Goal: Complete application form

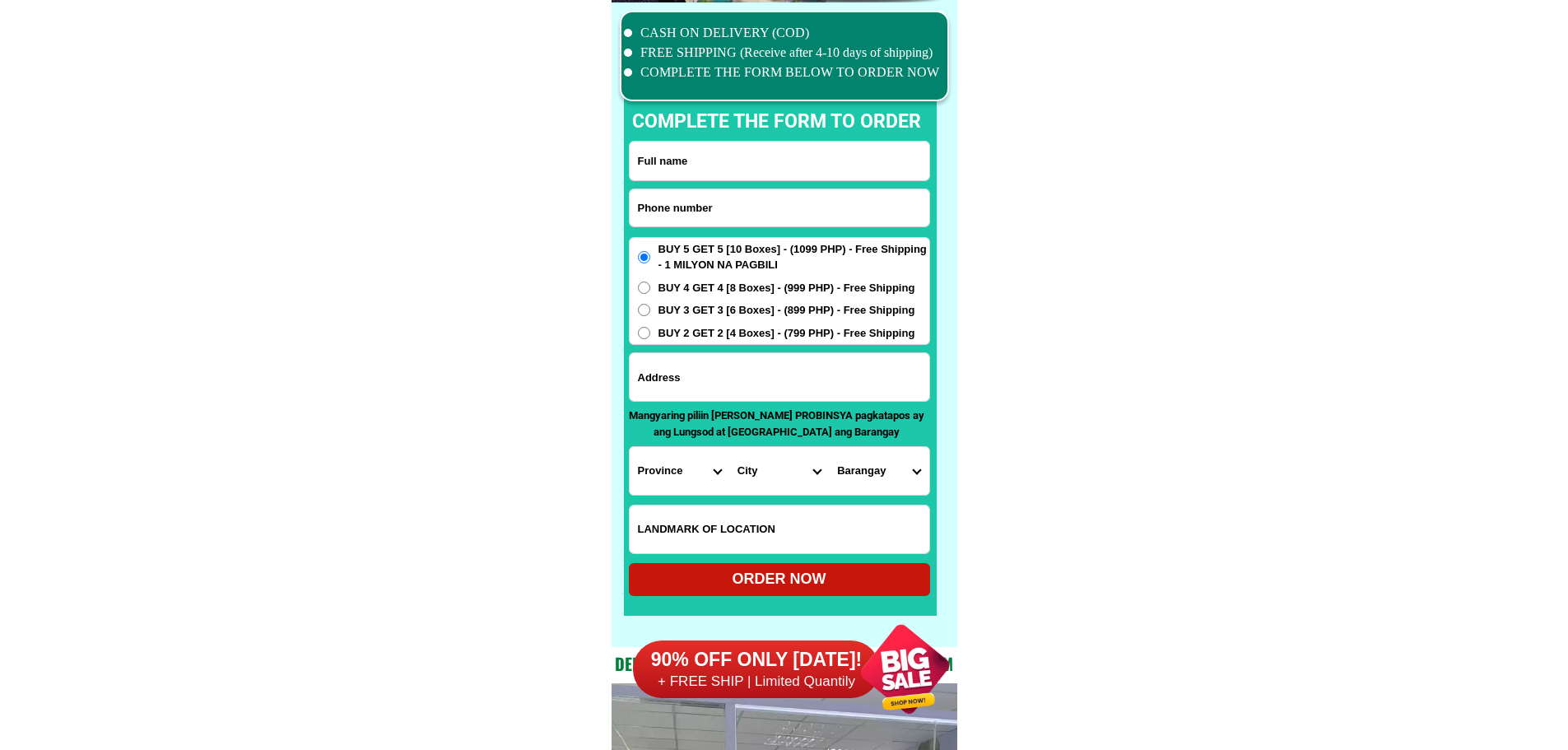
scroll to position [12794, 0]
click at [756, 193] on input "Input phone_number" at bounding box center [780, 207] width 300 height 37
paste input "09105567518"
type input "09105567518"
click at [773, 161] on input "Input full_name" at bounding box center [780, 161] width 300 height 38
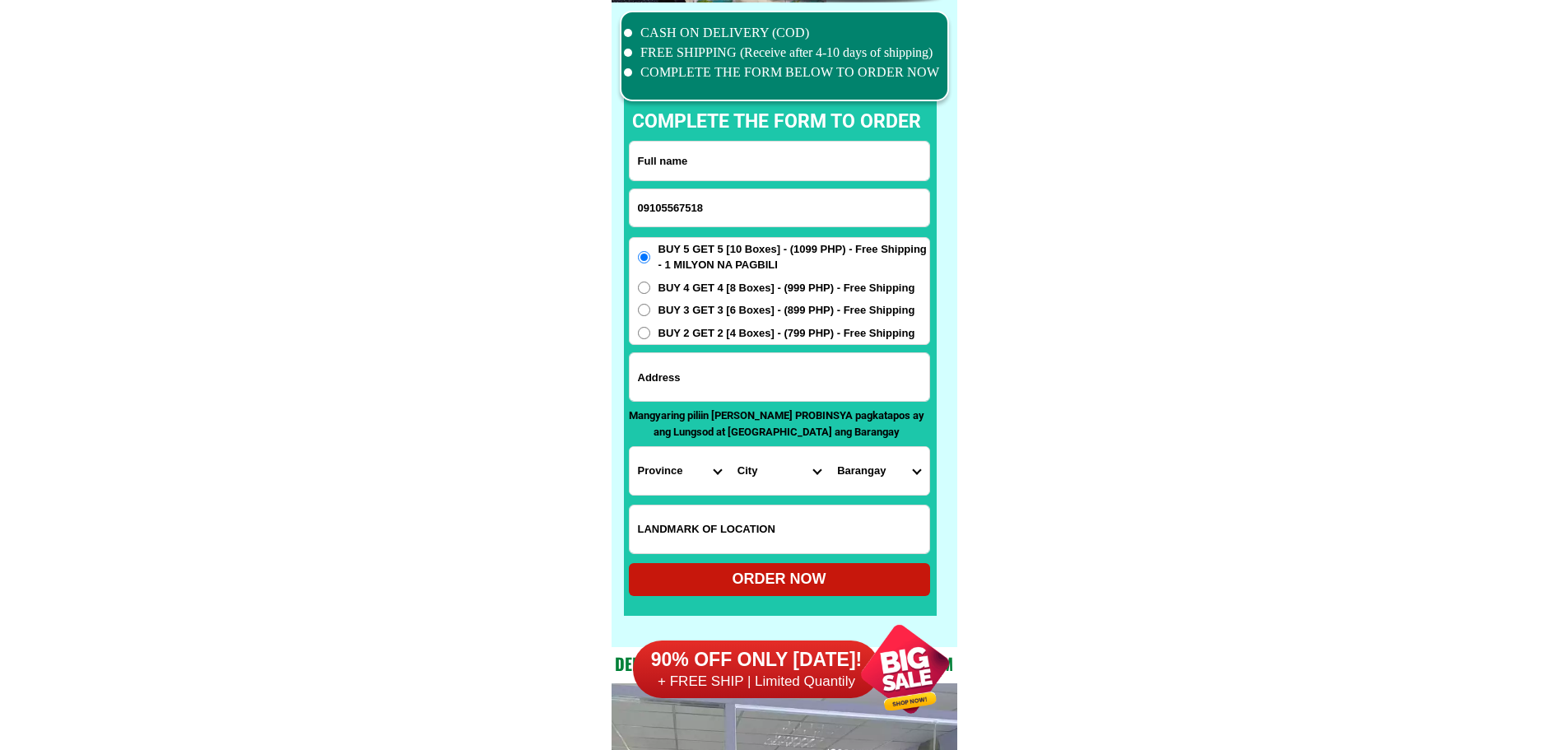
paste input "[PERSON_NAME]"
type input "[PERSON_NAME]"
click at [775, 384] on input "Input address" at bounding box center [780, 377] width 300 height 48
paste input "Porta vaga mall session rd [GEOGRAPHIC_DATA]...care off [PERSON_NAME] herbal..."
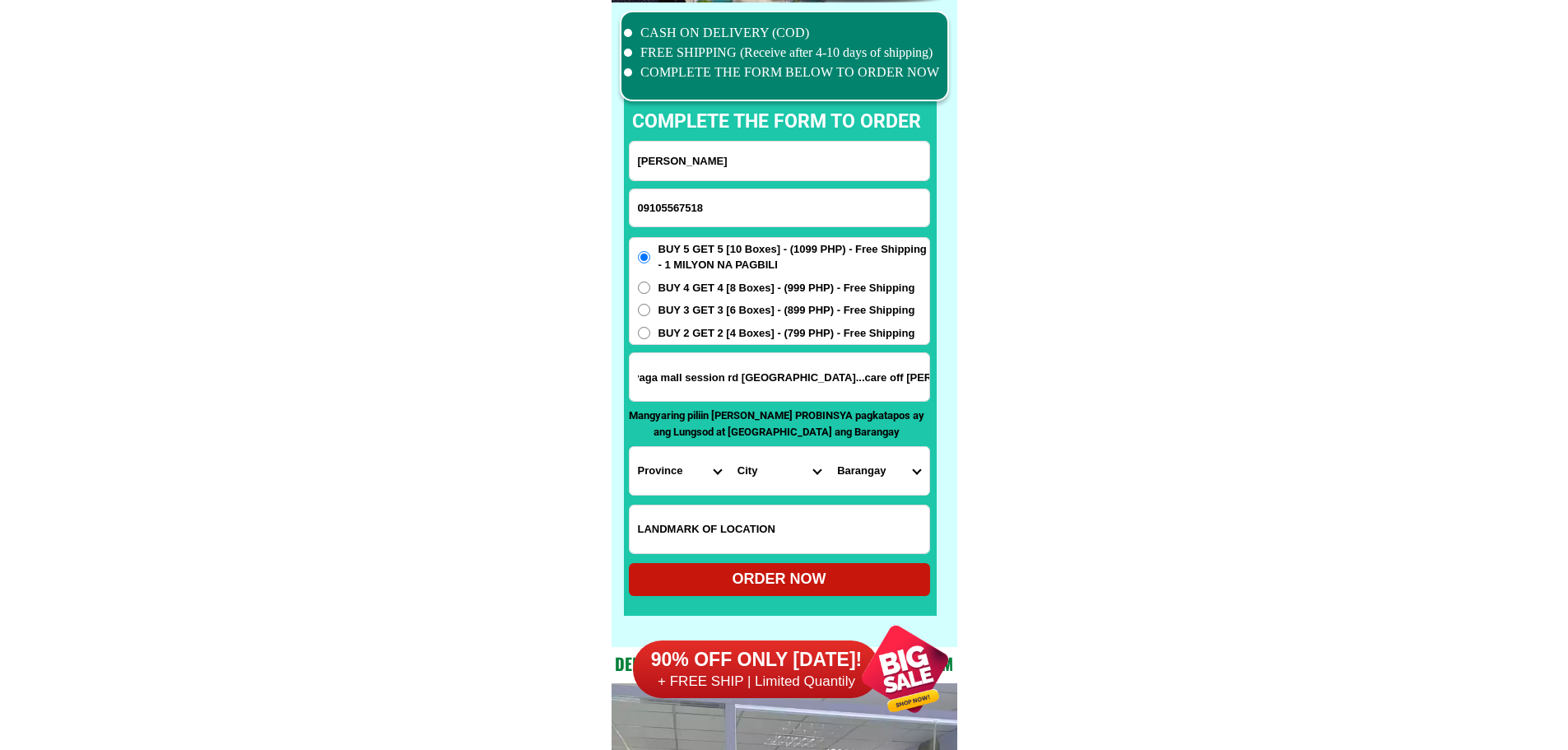
type input "Porta vaga mall session rd [GEOGRAPHIC_DATA]...care off [PERSON_NAME] herbal..."
click at [655, 484] on select "Province [GEOGRAPHIC_DATA] [GEOGRAPHIC_DATA] [GEOGRAPHIC_DATA] [GEOGRAPHIC_DATA…" at bounding box center [679, 471] width 99 height 48
select select "63_695"
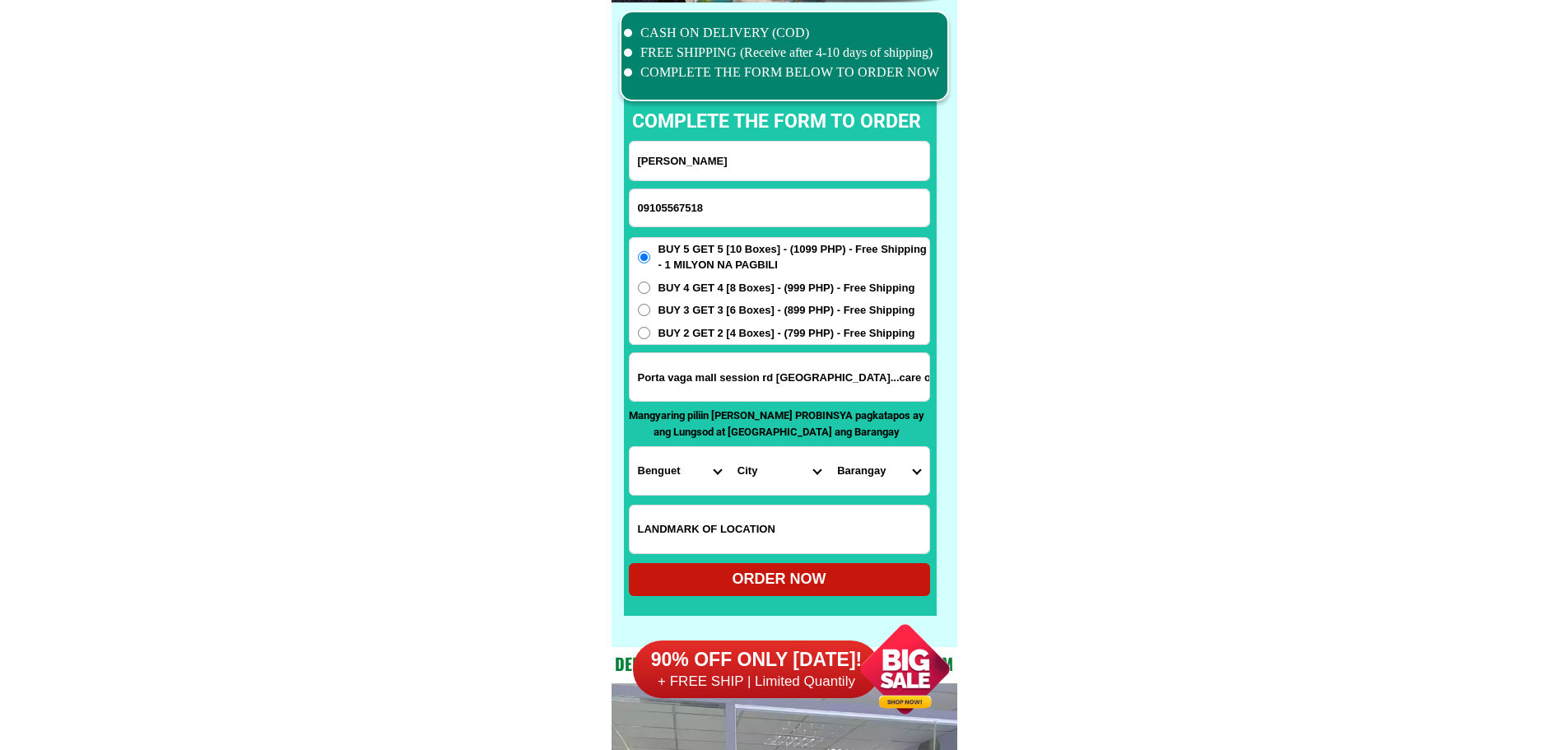
click at [630, 447] on select "Province [GEOGRAPHIC_DATA] [GEOGRAPHIC_DATA] [GEOGRAPHIC_DATA] [GEOGRAPHIC_DATA…" at bounding box center [679, 471] width 99 height 48
click at [785, 474] on select "City Atok [GEOGRAPHIC_DATA]-city [GEOGRAPHIC_DATA] [GEOGRAPHIC_DATA] Buguias It…" at bounding box center [779, 471] width 99 height 48
select select "63_6951986"
click at [729, 447] on select "City Atok [GEOGRAPHIC_DATA]-city [GEOGRAPHIC_DATA] [GEOGRAPHIC_DATA] Buguias It…" at bounding box center [779, 471] width 99 height 48
click at [876, 471] on select "Barangay [PERSON_NAME][GEOGRAPHIC_DATA] (abcr) [GEOGRAPHIC_DATA][PERSON_NAME][G…" at bounding box center [879, 471] width 99 height 48
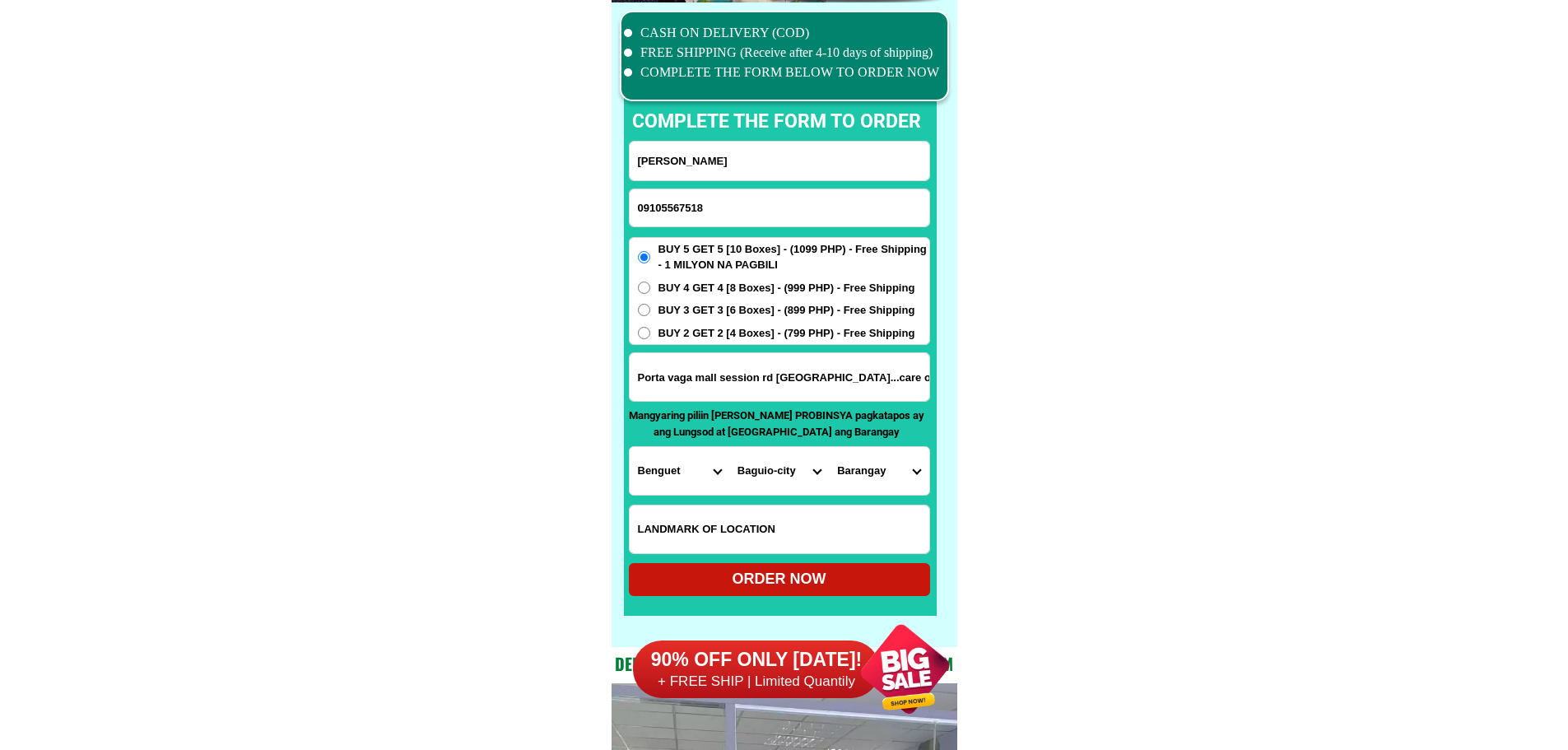
click at [876, 471] on select "Barangay [PERSON_NAME][GEOGRAPHIC_DATA] (abcr) [GEOGRAPHIC_DATA][PERSON_NAME][G…" at bounding box center [879, 471] width 99 height 48
select select "63_69519869395"
click at [897, 476] on select "Barangay [PERSON_NAME][GEOGRAPHIC_DATA] (abcr) [GEOGRAPHIC_DATA][PERSON_NAME][G…" at bounding box center [879, 471] width 99 height 48
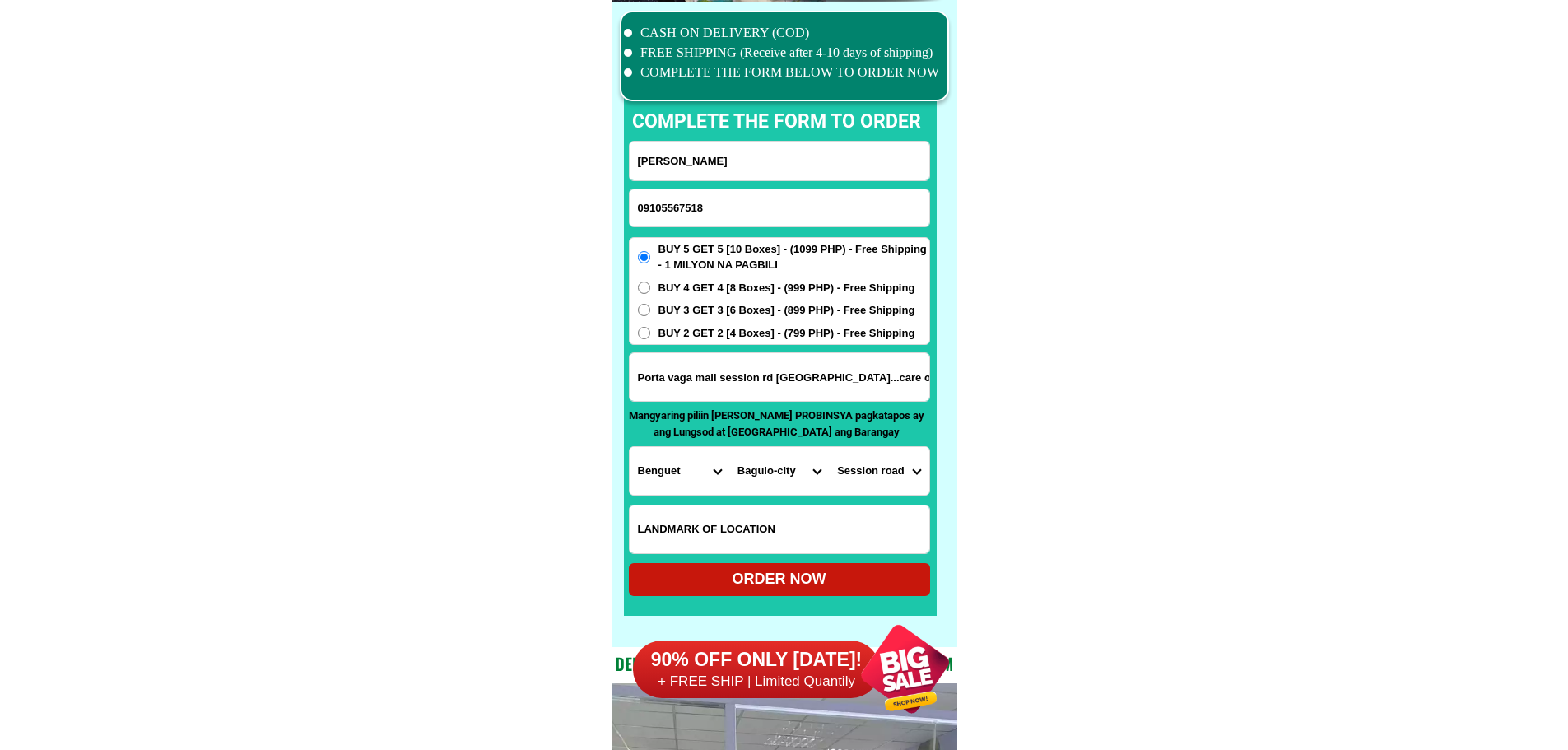
click at [829, 447] on select "Barangay [PERSON_NAME][GEOGRAPHIC_DATA] (abcr) [GEOGRAPHIC_DATA][PERSON_NAME][G…" at bounding box center [879, 471] width 99 height 48
click at [850, 582] on div "ORDER NOW" at bounding box center [779, 578] width 301 height 22
type input "Porta vaga mall session rd [GEOGRAPHIC_DATA]...care off [PERSON_NAME] herbal..."
radio input "true"
